Goal: Task Accomplishment & Management: Manage account settings

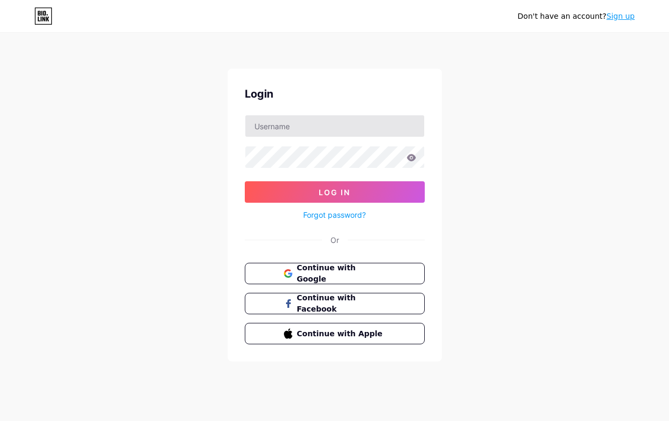
click at [341, 125] on input "text" at bounding box center [334, 125] width 179 height 21
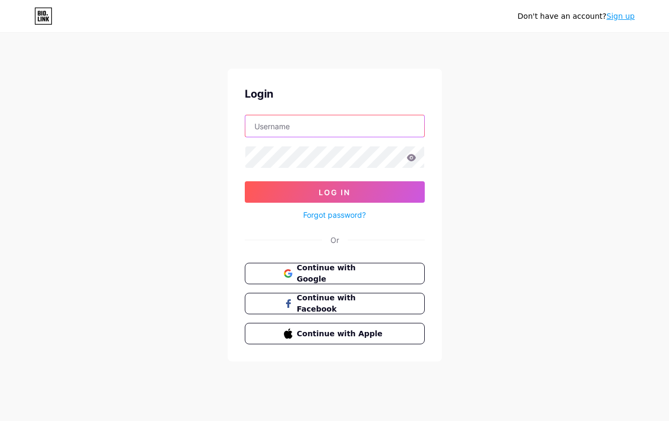
type input "[EMAIL_ADDRESS][DOMAIN_NAME]"
click at [330, 268] on span "Continue with Google" at bounding box center [341, 273] width 90 height 23
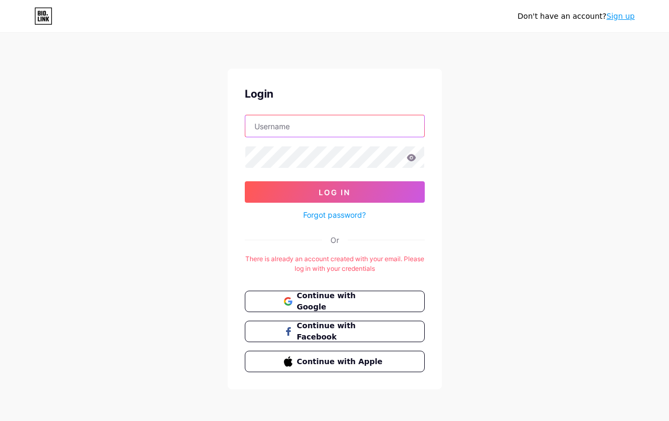
click at [285, 134] on input "text" at bounding box center [334, 125] width 179 height 21
click at [329, 293] on button "Continue with Google" at bounding box center [334, 301] width 183 height 22
